Goal: Find specific page/section: Find specific page/section

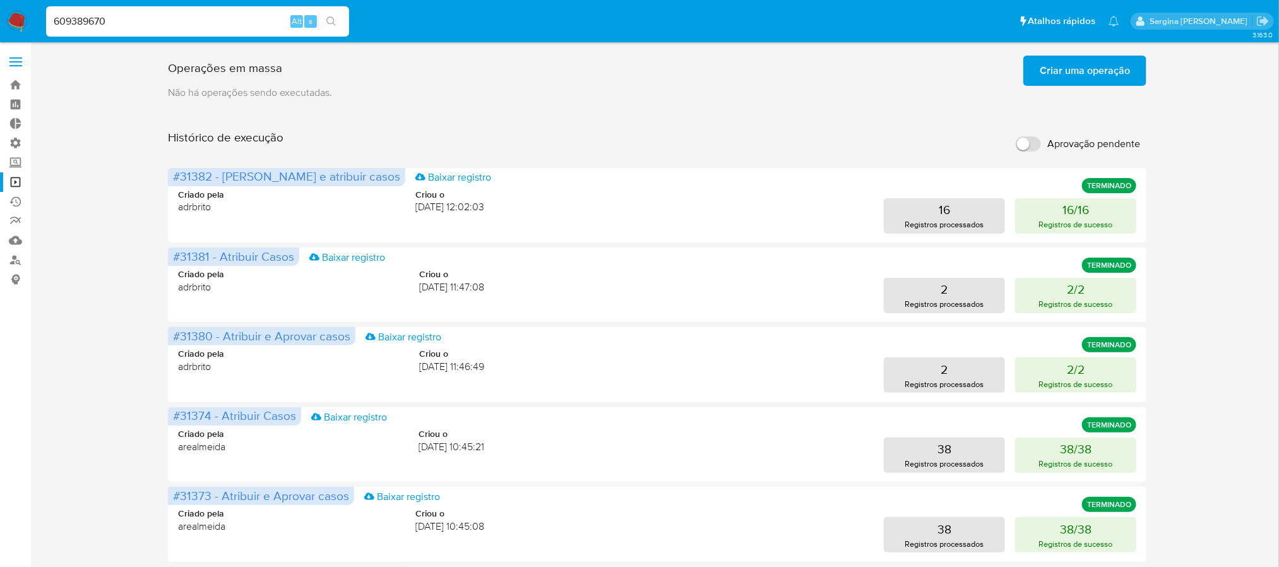
type input "609389670"
click at [324, 15] on button "search-icon" at bounding box center [331, 22] width 26 height 18
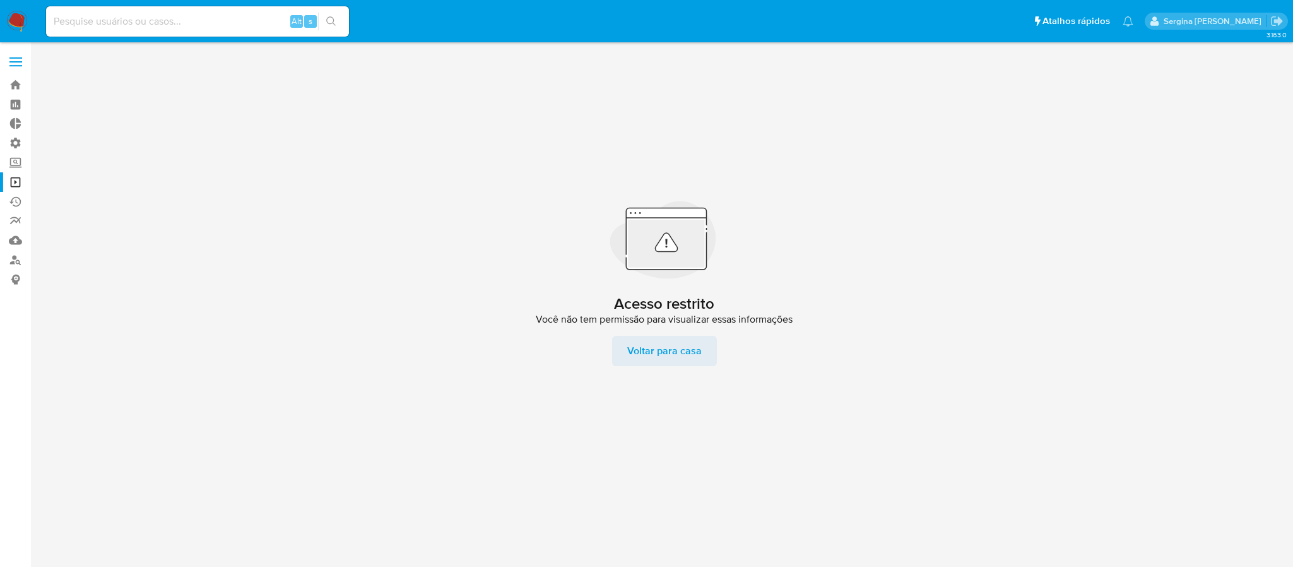
click at [680, 352] on span "Voltar para casa" at bounding box center [664, 351] width 74 height 30
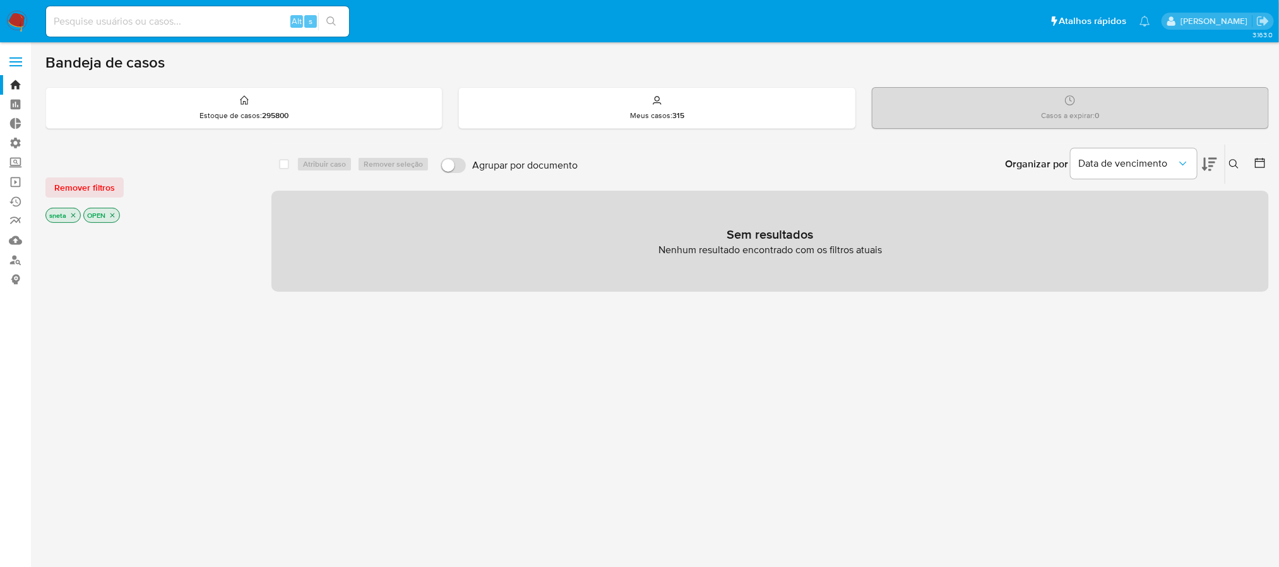
click at [167, 28] on input at bounding box center [197, 21] width 303 height 16
paste input "783790319"
type input "783790319"
click at [331, 20] on icon "search-icon" at bounding box center [331, 21] width 10 height 10
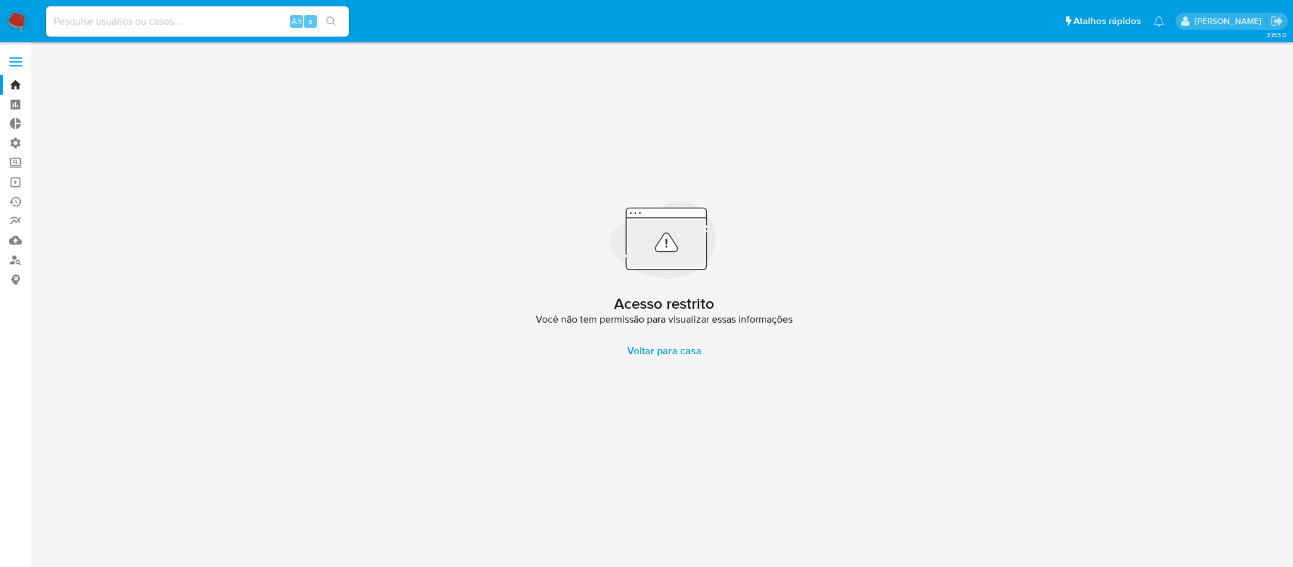
click at [163, 27] on input at bounding box center [197, 21] width 303 height 16
paste input "348011544"
type input "348011544"
click at [333, 21] on icon "search-icon" at bounding box center [330, 20] width 9 height 9
drag, startPoint x: 121, startPoint y: 23, endPoint x: 28, endPoint y: 20, distance: 92.8
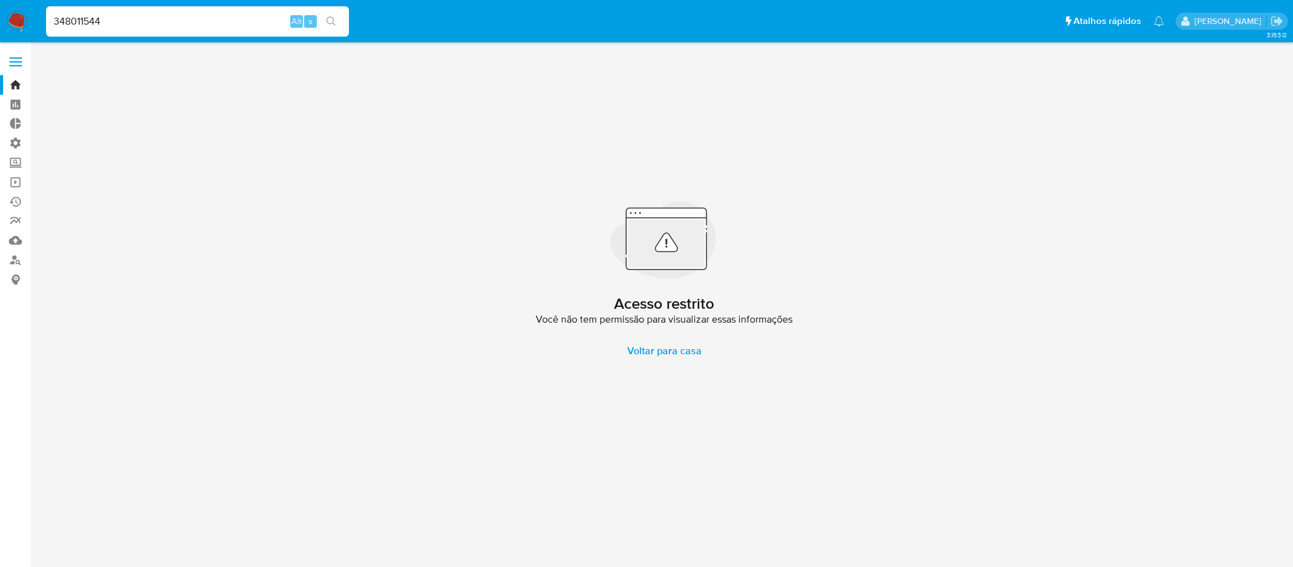
click at [28, 20] on nav "Pausado Ver notificaciones 348011544 Alt s Atalhos rápidos Presiona las siguien…" at bounding box center [646, 21] width 1293 height 42
paste input "1332259212"
click at [326, 18] on icon "search-icon" at bounding box center [331, 21] width 10 height 10
drag, startPoint x: 116, startPoint y: 23, endPoint x: 27, endPoint y: 23, distance: 89.0
click at [27, 23] on nav "Pausado Ver notificaciones 1332259212 Alt s Atalhos rápidos Presiona las siguie…" at bounding box center [646, 21] width 1293 height 42
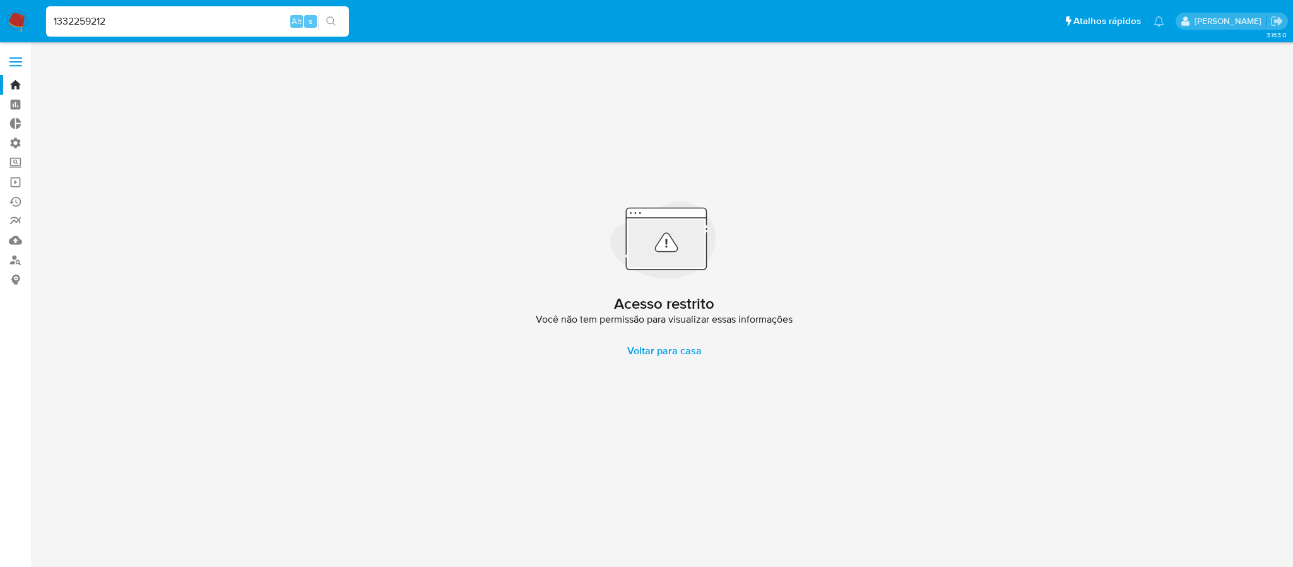
paste input "06402038"
click at [330, 15] on button "search-icon" at bounding box center [331, 22] width 26 height 18
drag, startPoint x: 218, startPoint y: 12, endPoint x: 0, endPoint y: 12, distance: 218.4
click at [0, 12] on nav "Pausado Ver notificaciones 1064020382 Alt s Atalhos rápidos Presiona las siguie…" at bounding box center [646, 21] width 1293 height 42
paste input "955664208"
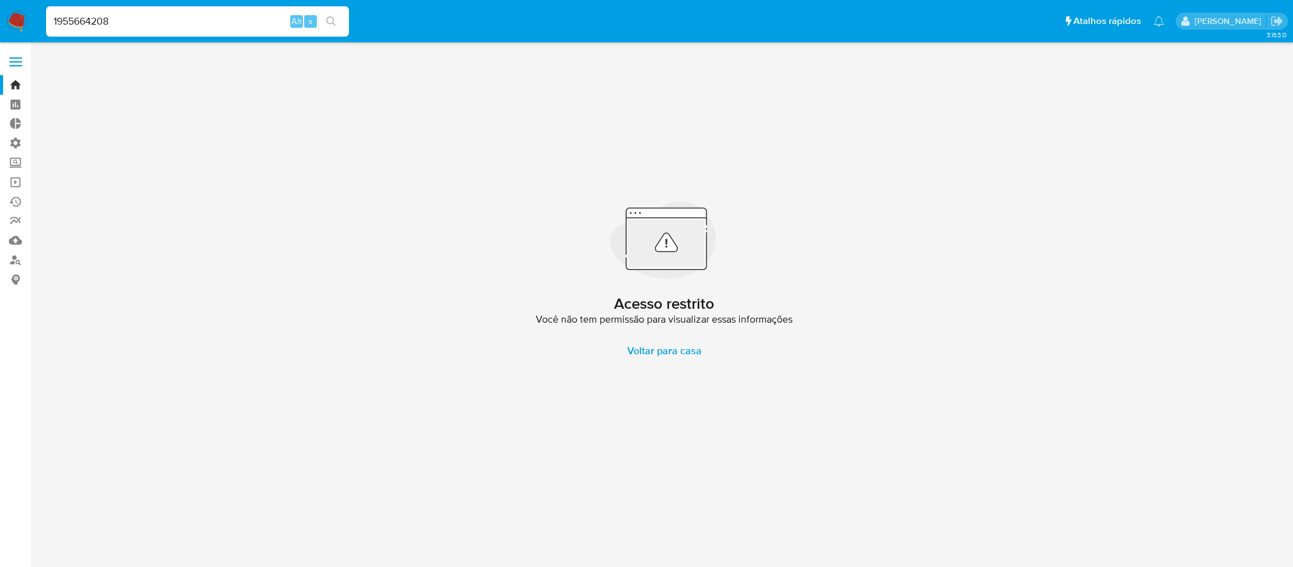
type input "1955664208"
click at [324, 18] on button "search-icon" at bounding box center [331, 22] width 26 height 18
